Goal: Task Accomplishment & Management: Complete application form

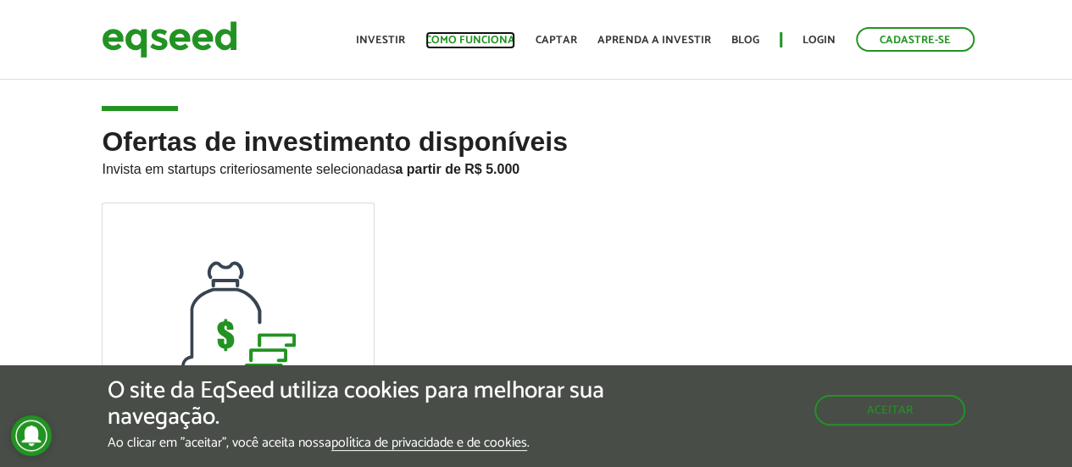
click at [475, 38] on link "Como funciona" at bounding box center [470, 40] width 90 height 11
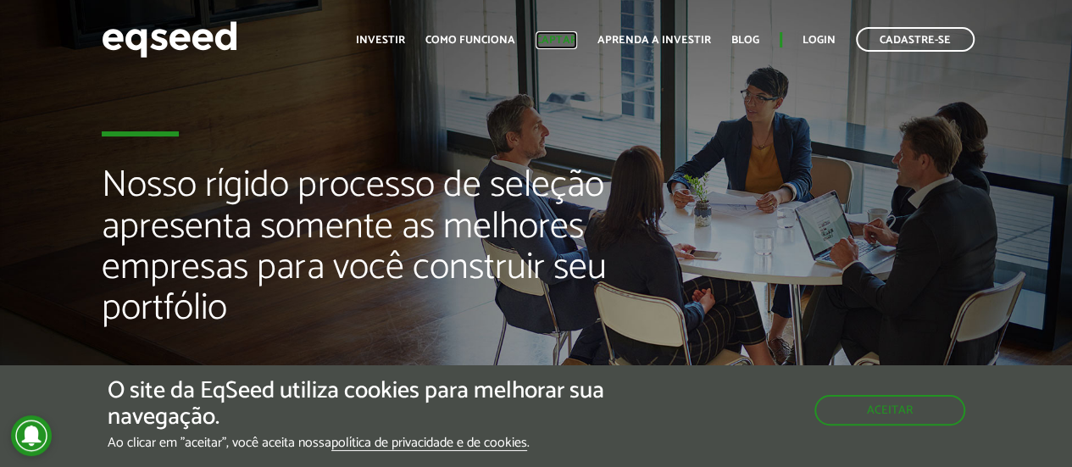
click at [548, 36] on link "Captar" at bounding box center [557, 40] width 42 height 11
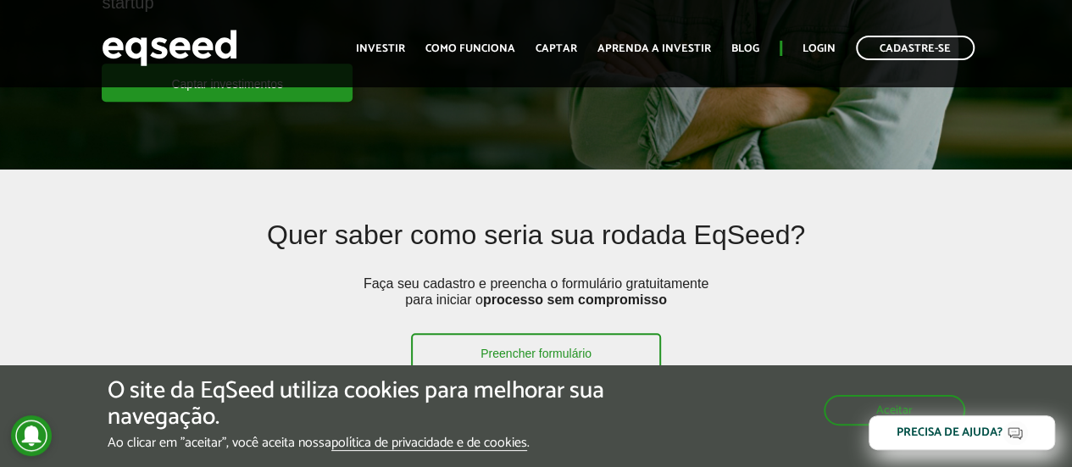
scroll to position [254, 0]
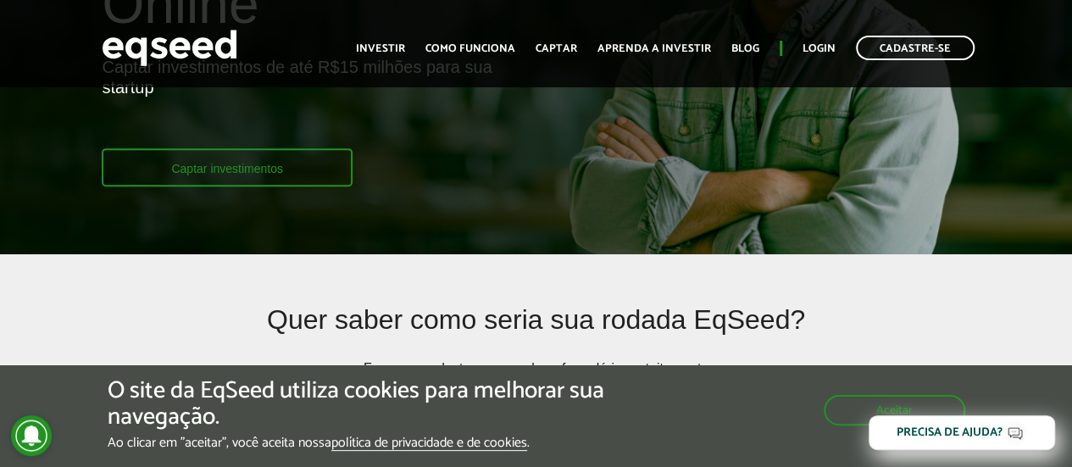
click at [258, 174] on link "Captar investimentos" at bounding box center [227, 167] width 251 height 38
